Goal: Contribute content

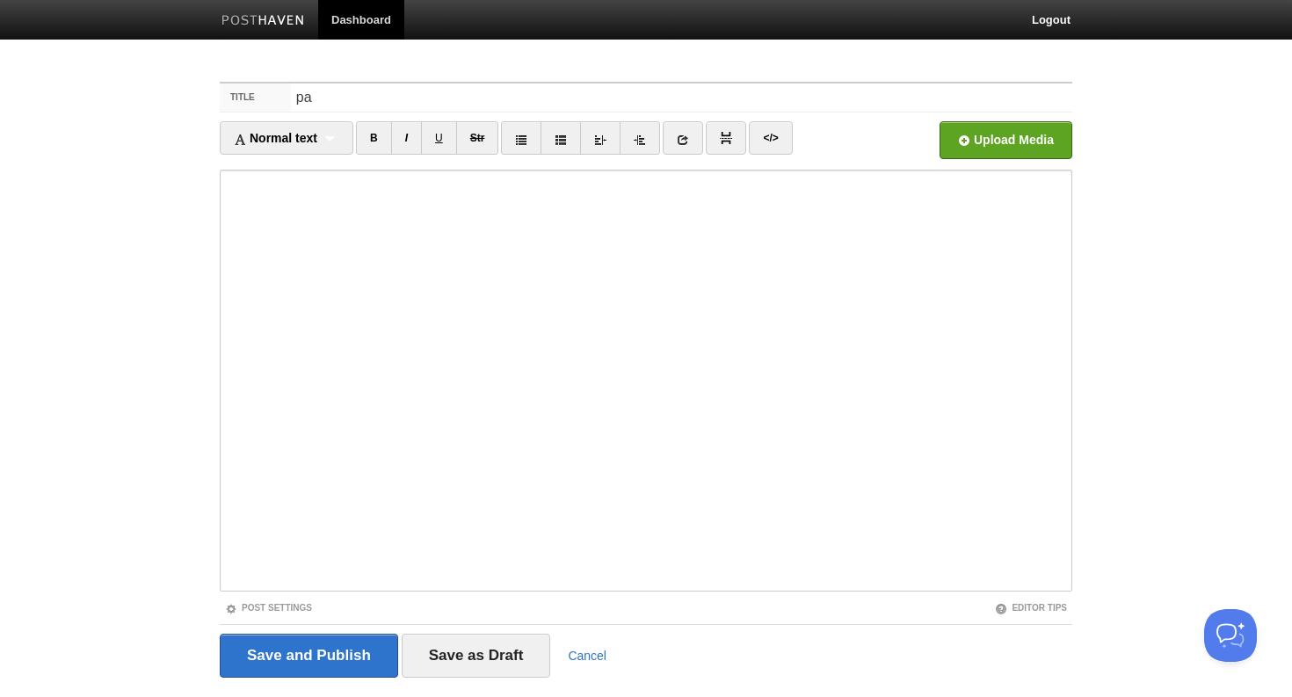
type input "p"
click at [294, 98] on input "[PERSON_NAME] Portrait House" at bounding box center [682, 98] width 782 height 28
type input "Collection of [PERSON_NAME] Portrait House"
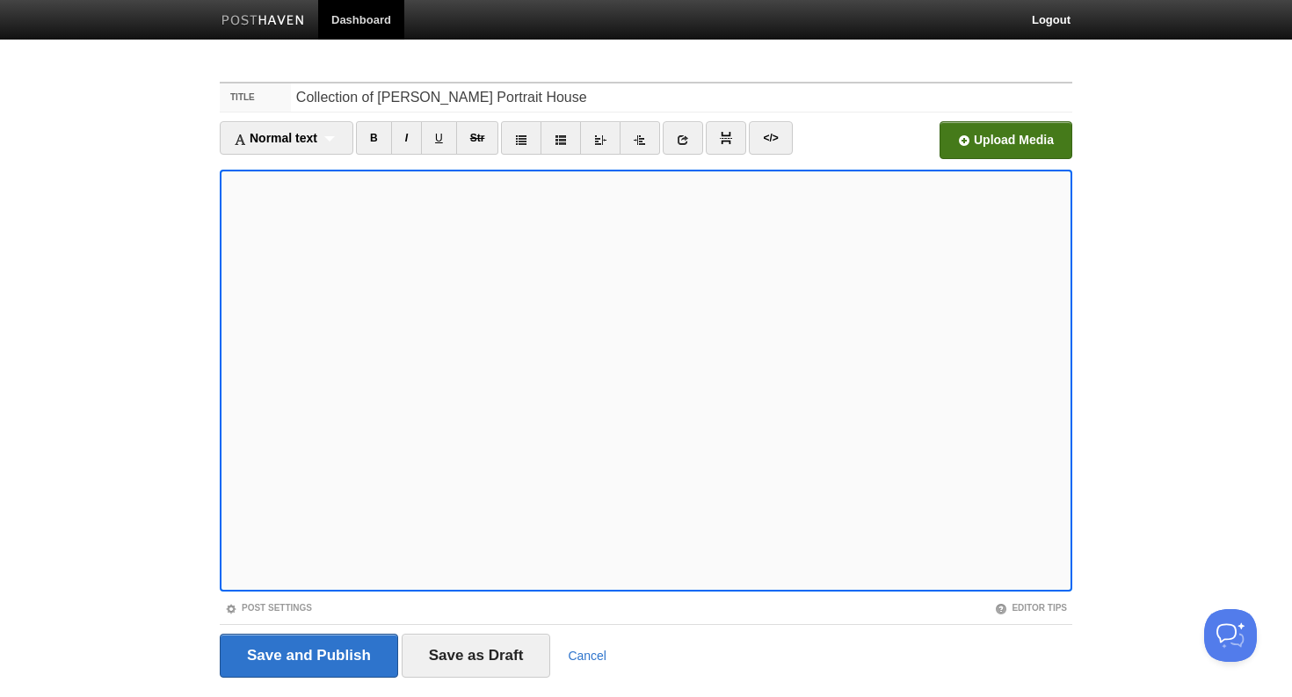
click at [986, 145] on input "file" at bounding box center [475, 145] width 1331 height 90
click at [998, 146] on input "file" at bounding box center [475, 145] width 1331 height 90
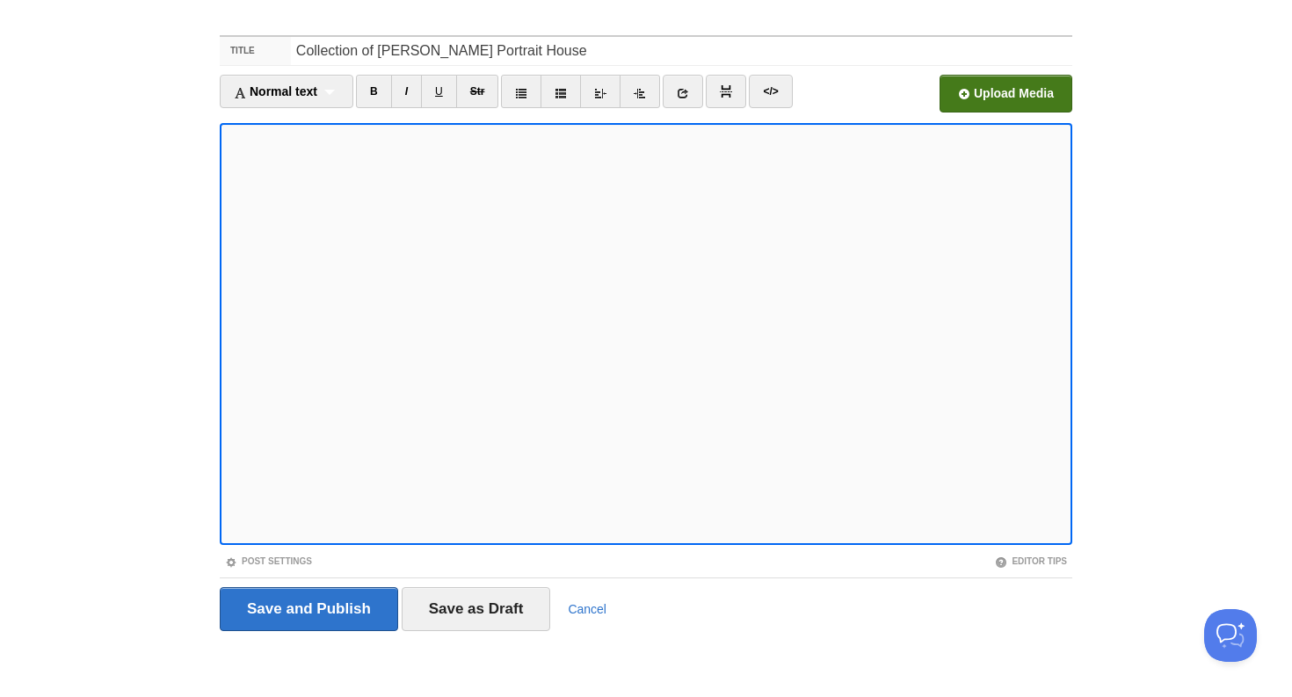
scroll to position [46, 0]
click at [1037, 99] on input "file" at bounding box center [475, 100] width 1331 height 90
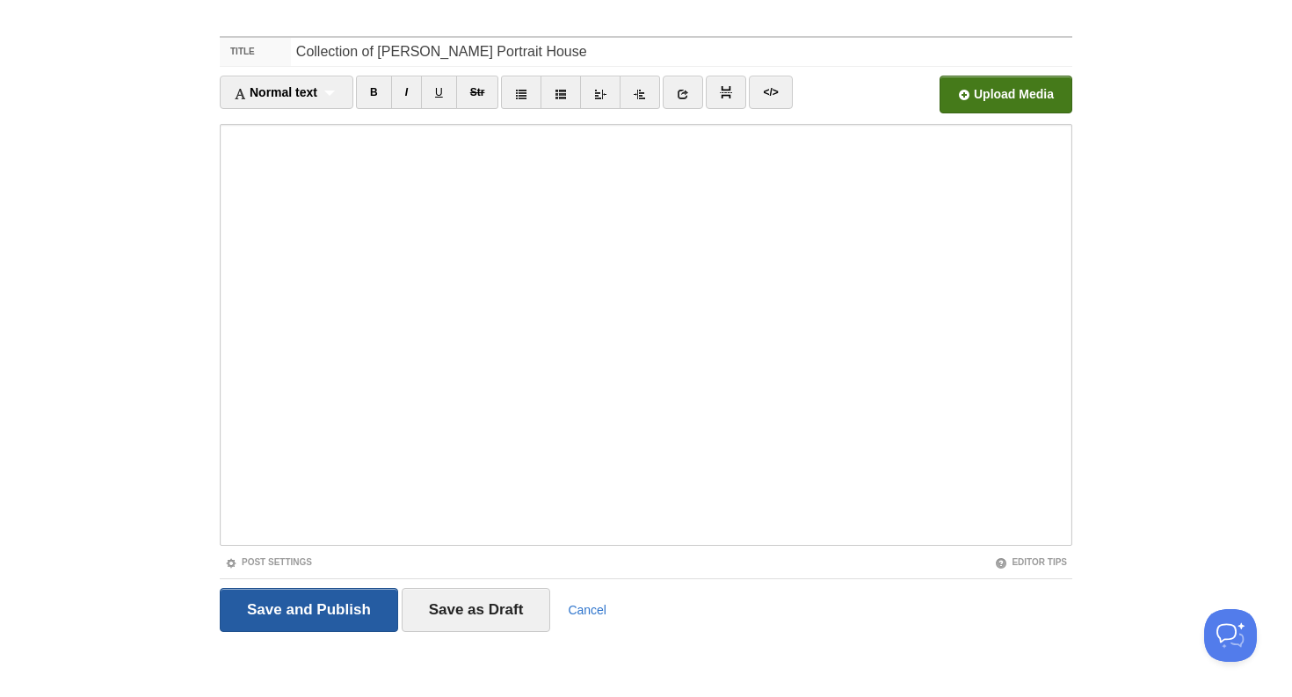
click at [324, 608] on input "Save and Publish" at bounding box center [309, 610] width 178 height 44
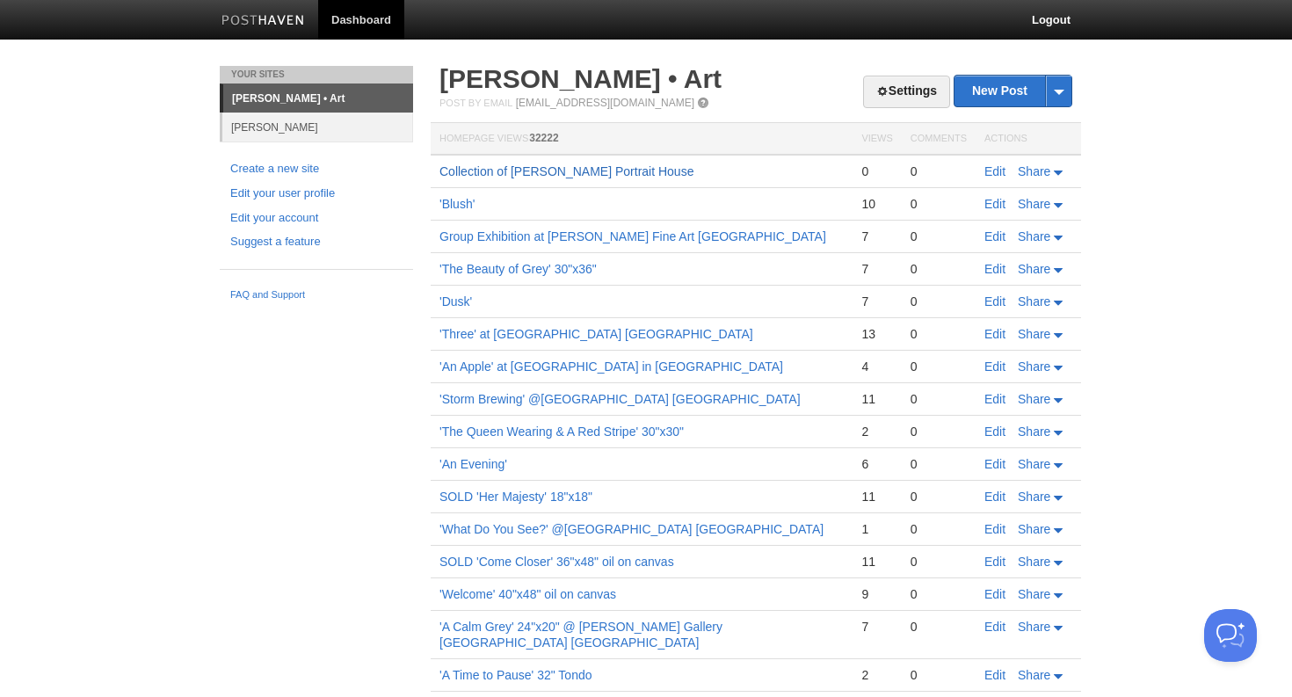
click at [534, 172] on link "Collection of [PERSON_NAME] Portrait House" at bounding box center [567, 171] width 254 height 14
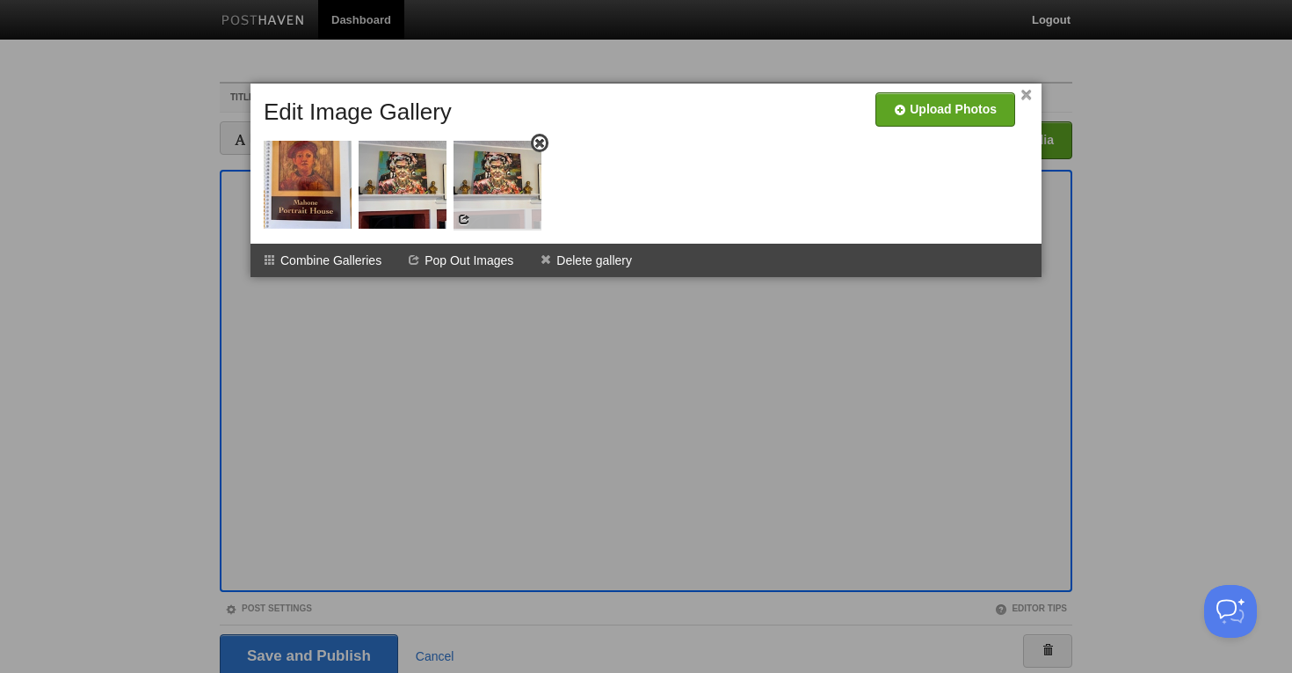
click at [513, 193] on img at bounding box center [498, 185] width 88 height 88
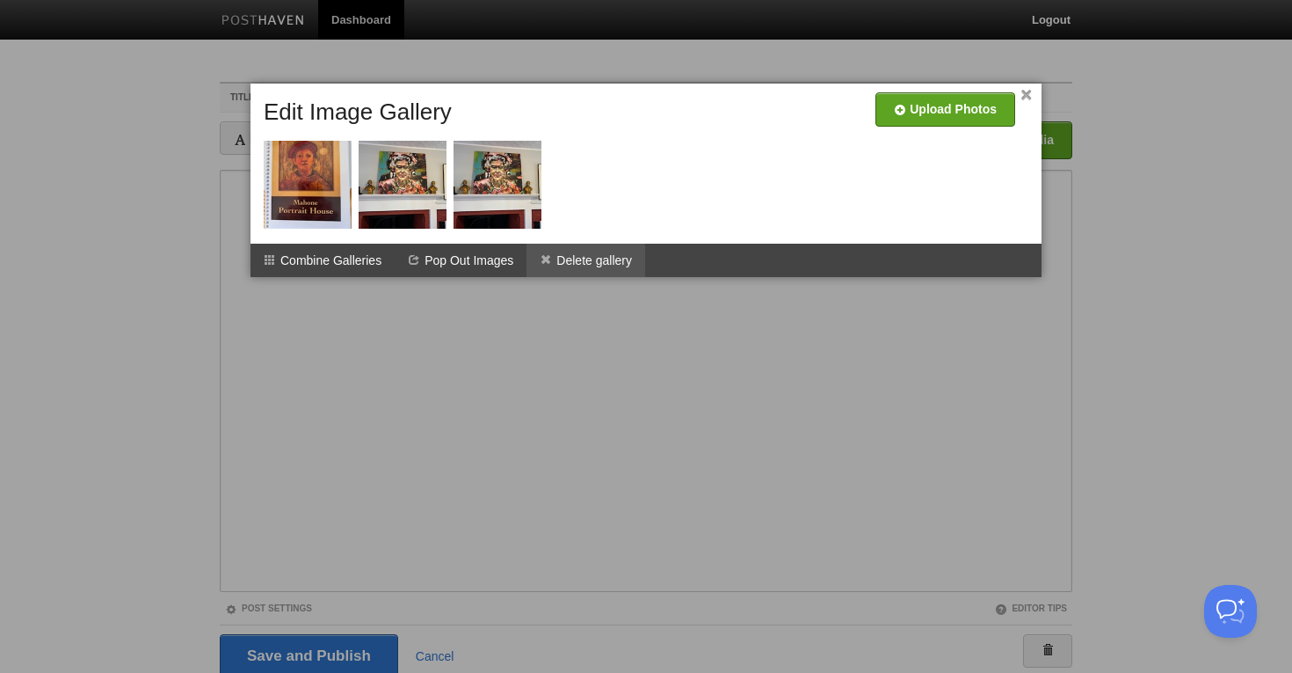
click at [582, 260] on li "Delete gallery" at bounding box center [586, 260] width 119 height 33
click at [530, 194] on img at bounding box center [498, 185] width 88 height 88
click at [528, 184] on img at bounding box center [498, 185] width 88 height 88
click at [540, 143] on span at bounding box center [540, 143] width 12 height 12
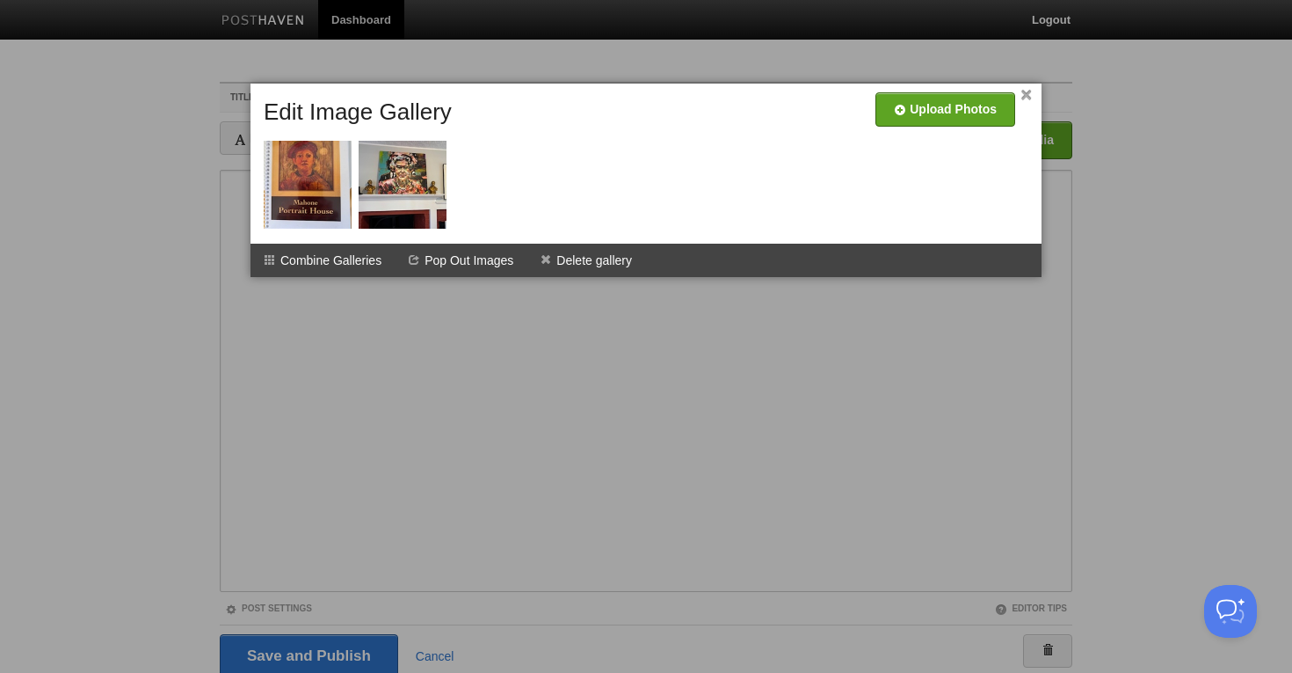
click at [676, 374] on div at bounding box center [646, 336] width 1292 height 673
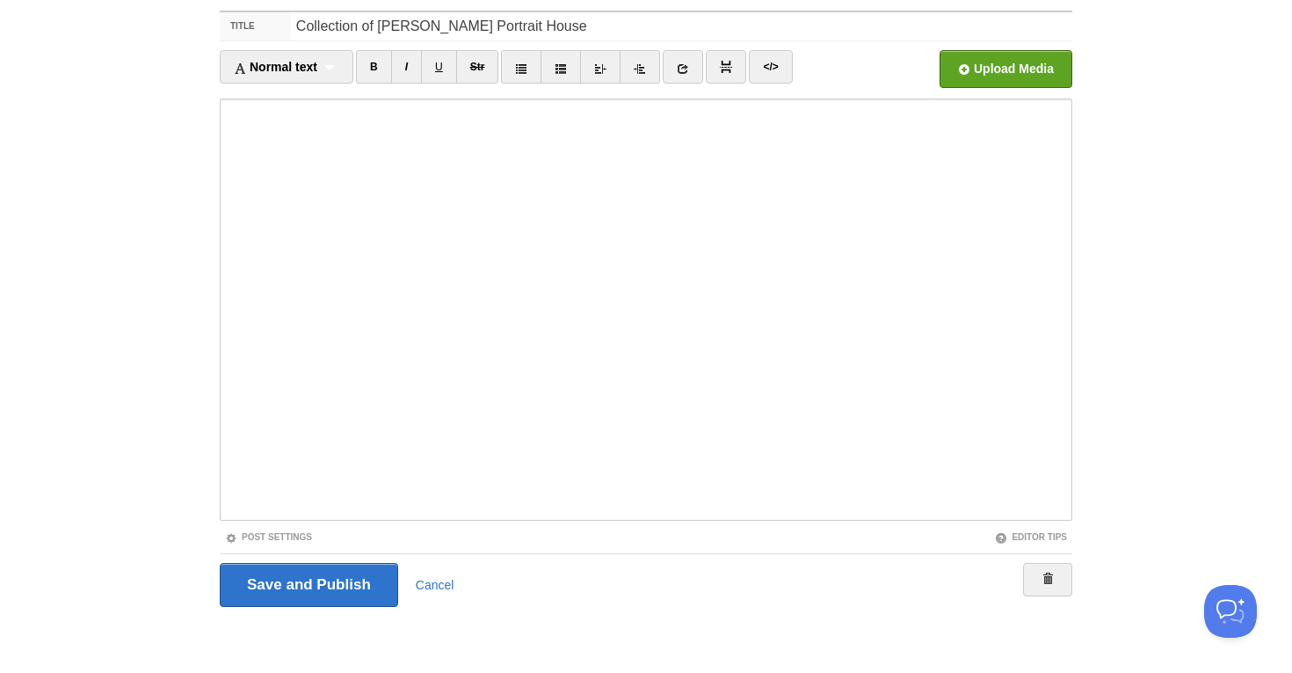
scroll to position [70, 0]
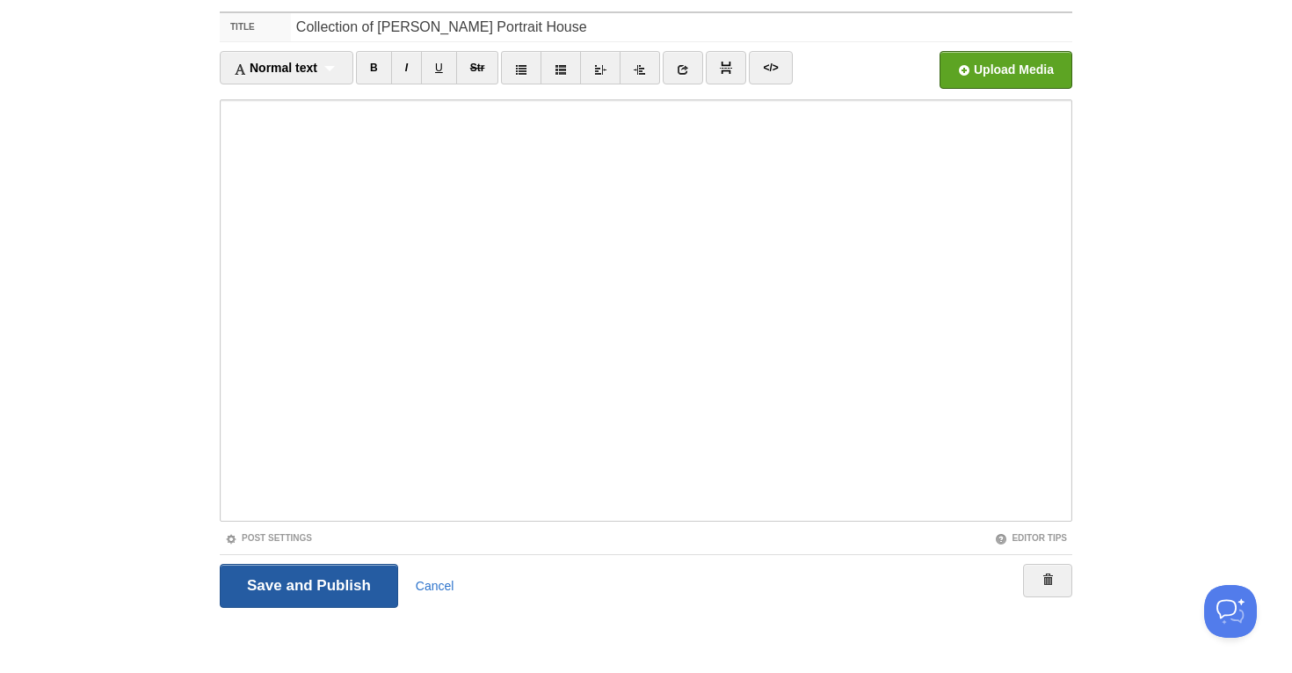
click at [339, 586] on input "Save and Publish" at bounding box center [309, 586] width 178 height 44
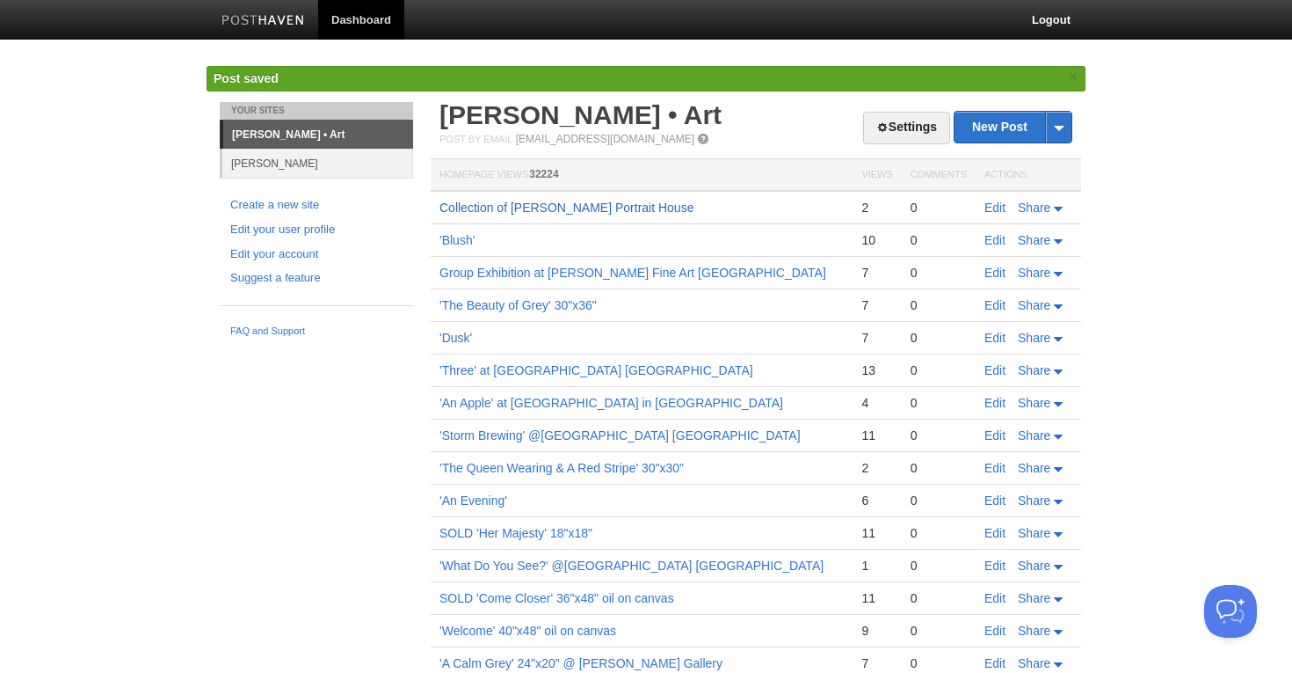
click at [524, 210] on link "Collection of [PERSON_NAME] Portrait House" at bounding box center [567, 207] width 254 height 14
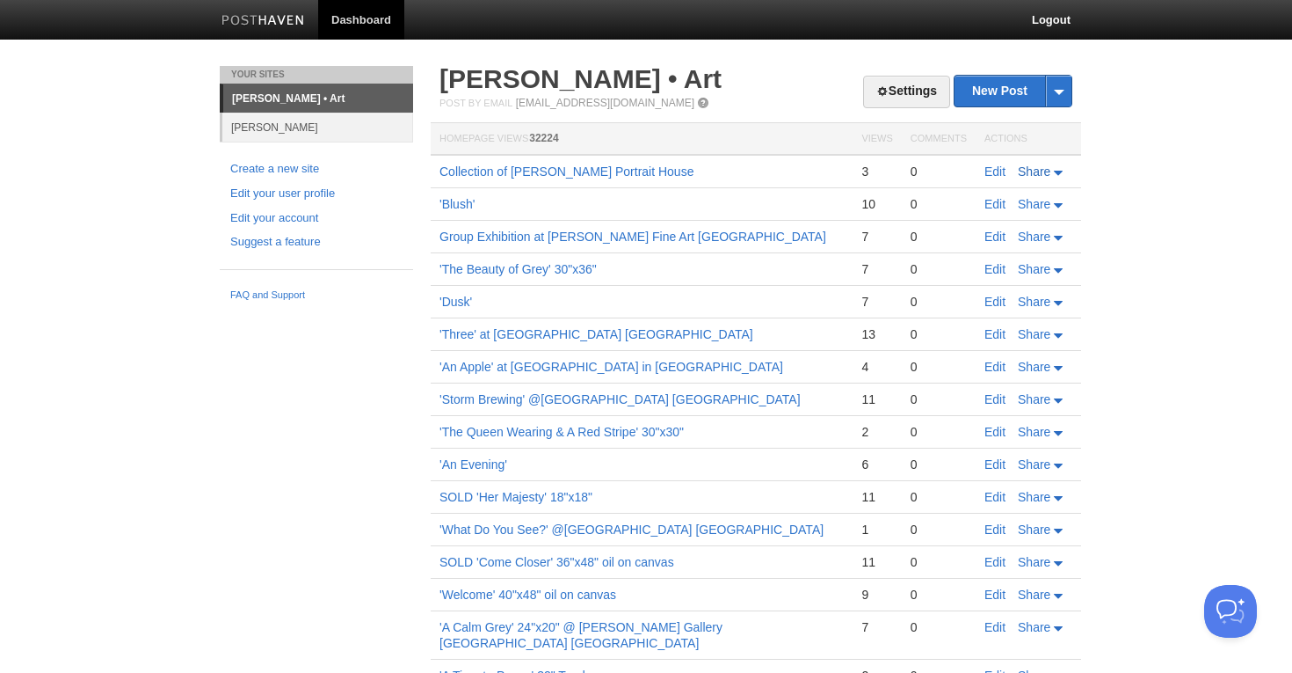
click at [1028, 176] on span "Share" at bounding box center [1034, 171] width 33 height 14
click at [1007, 278] on span "LinkedIn" at bounding box center [1002, 277] width 50 height 14
click at [165, 356] on body "Dashboard Logout Your Sites Lorena Ziraldo • Art Marc Saner Create a new site E…" at bounding box center [646, 443] width 1292 height 886
click at [549, 83] on link "[PERSON_NAME] • Art" at bounding box center [581, 78] width 282 height 29
click at [1041, 176] on span "Share" at bounding box center [1034, 171] width 33 height 14
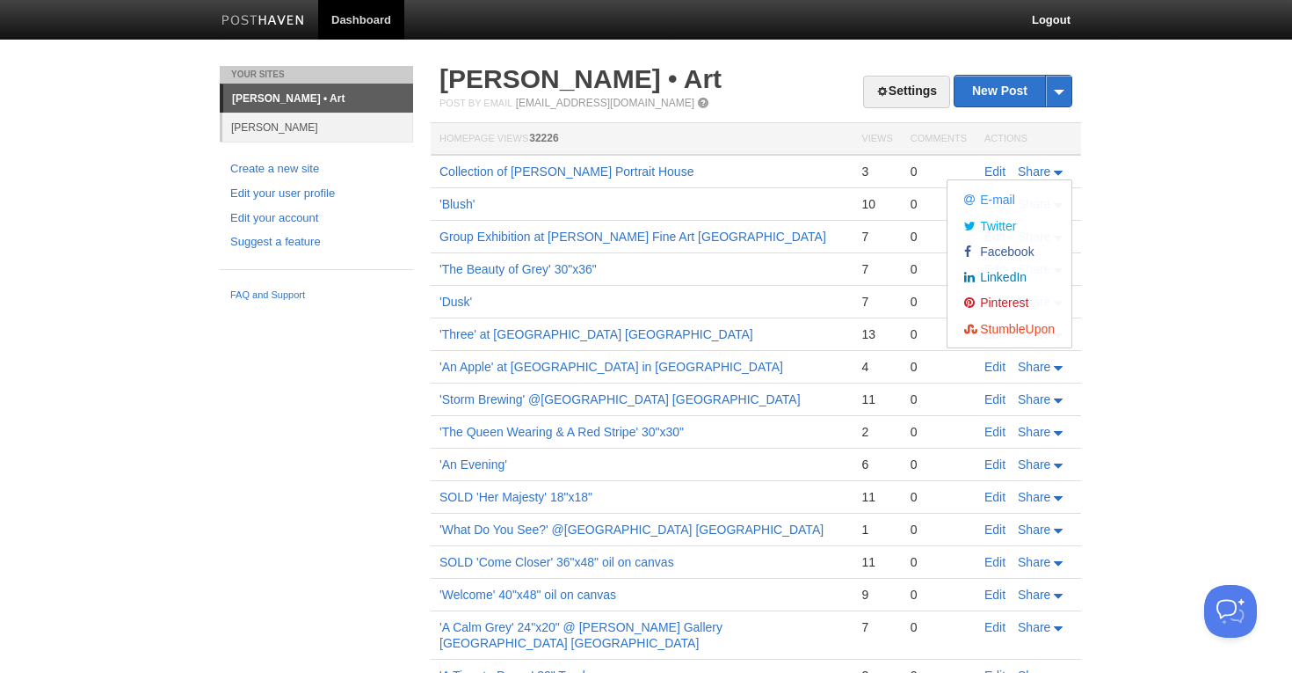
click at [1130, 193] on body "Dashboard Logout Your Sites Lorena Ziraldo • Art Marc Saner Create a new site E…" at bounding box center [646, 443] width 1292 height 886
click at [1042, 174] on span "Share" at bounding box center [1034, 171] width 33 height 14
click at [991, 199] on span "E-mail" at bounding box center [996, 200] width 39 height 14
click at [652, 78] on link "[PERSON_NAME] • Art" at bounding box center [581, 78] width 282 height 29
